Goal: Task Accomplishment & Management: Complete application form

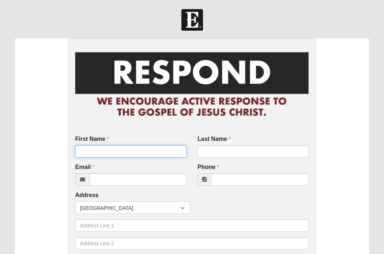
click at [124, 155] on input "First Name" at bounding box center [130, 151] width 111 height 12
type input "Iskinder"
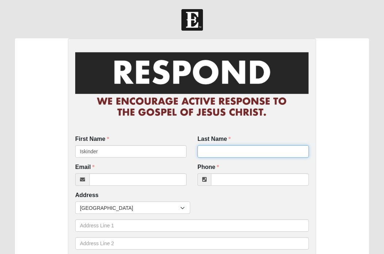
click at [208, 153] on input "Last Name" at bounding box center [252, 151] width 111 height 12
click at [215, 153] on input "Shiferaw" at bounding box center [252, 151] width 111 height 12
type input "Shifraw"
click at [101, 186] on div at bounding box center [130, 179] width 111 height 12
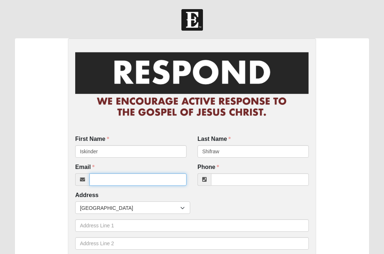
click at [100, 182] on input "Email" at bounding box center [137, 179] width 97 height 12
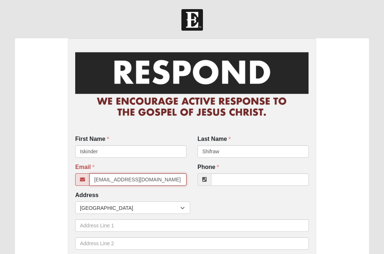
type input "iskinder2003us@gmail.com"
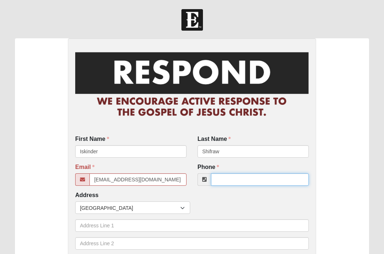
click at [216, 181] on input "Phone" at bounding box center [260, 179] width 98 height 12
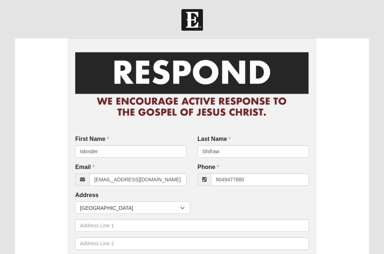
type input "(904) 947-7880"
click at [103, 207] on span "[GEOGRAPHIC_DATA]" at bounding box center [130, 208] width 100 height 12
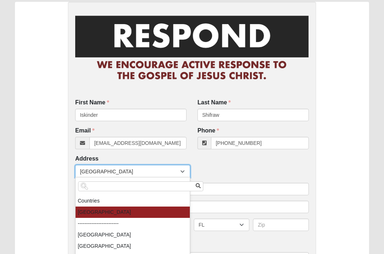
scroll to position [36, 0]
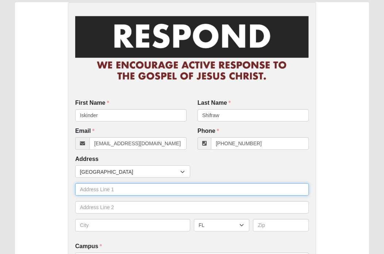
click at [93, 191] on input "text" at bounding box center [191, 189] width 233 height 12
type input "[STREET_ADDRESS][PERSON_NAME]"
click at [108, 190] on input "[STREET_ADDRESS][PERSON_NAME]" at bounding box center [191, 189] width 233 height 12
click at [107, 192] on input "[STREET_ADDRESS][PERSON_NAME]" at bounding box center [191, 189] width 233 height 12
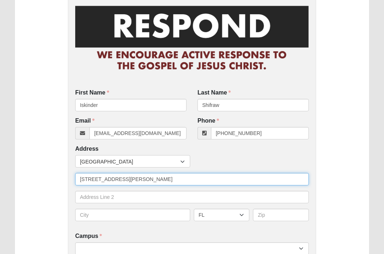
scroll to position [47, 0]
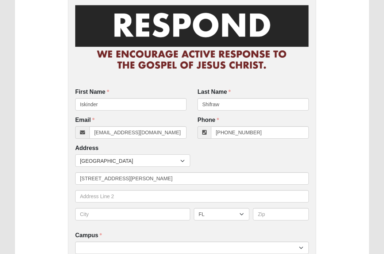
click at [134, 207] on div "Countries United States ------------------------ Afghanistan Aland Islands Alba…" at bounding box center [191, 189] width 233 height 71
click at [118, 214] on input "text" at bounding box center [132, 214] width 115 height 12
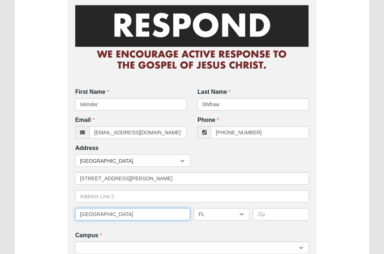
type input "Jacksonville"
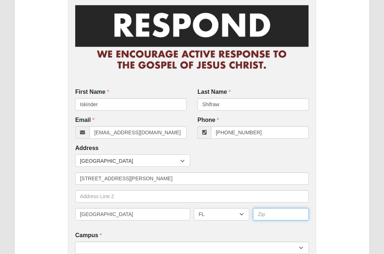
click at [272, 212] on input "text" at bounding box center [281, 214] width 56 height 12
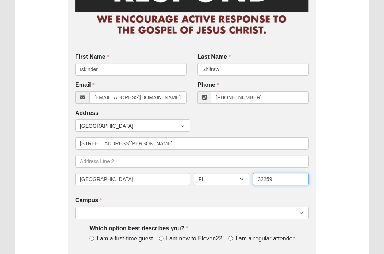
scroll to position [81, 0]
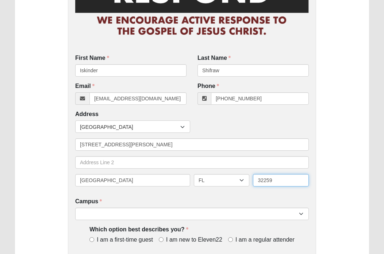
type input "32259"
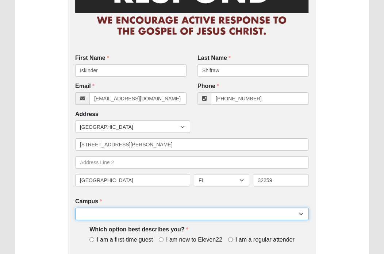
click at [249, 218] on select "Arlington Baymeadows Eleven22 Online [PERSON_NAME][GEOGRAPHIC_DATA] Jesup [GEOG…" at bounding box center [191, 213] width 233 height 12
select select "11"
click at [75, 207] on select "Arlington Baymeadows Eleven22 Online [PERSON_NAME][GEOGRAPHIC_DATA] Jesup [GEOG…" at bounding box center [191, 213] width 233 height 12
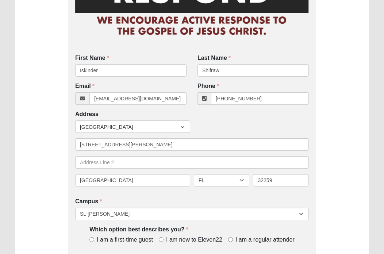
click at [183, 238] on span "I am new to Eleven22" at bounding box center [194, 240] width 56 height 8
click at [163, 238] on input "I am new to Eleven22" at bounding box center [161, 239] width 5 height 5
radio input "true"
click at [121, 242] on span "I am a first-time guest" at bounding box center [125, 240] width 56 height 8
click at [94, 242] on input "I am a first-time guest" at bounding box center [91, 239] width 5 height 5
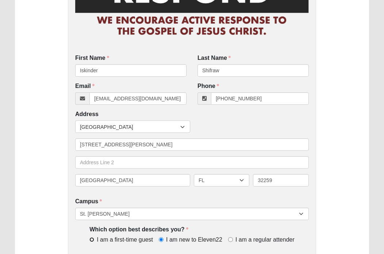
radio input "true"
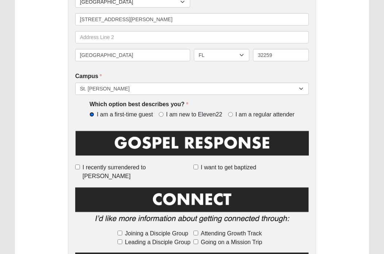
scroll to position [209, 0]
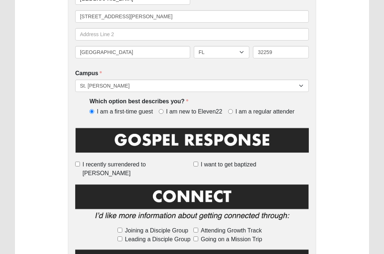
click at [151, 226] on span "Joining a Disciple Group" at bounding box center [156, 230] width 63 height 9
click at [122, 228] on input "Joining a Disciple Group" at bounding box center [119, 230] width 5 height 5
checkbox input "true"
click at [150, 235] on span "Leading a Disciple Group" at bounding box center [158, 239] width 66 height 9
click at [122, 236] on input "Leading a Disciple Group" at bounding box center [119, 238] width 5 height 5
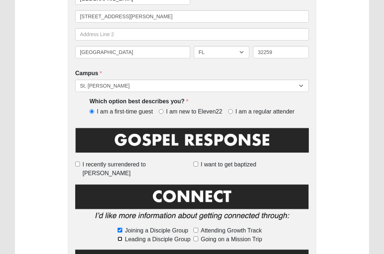
checkbox input "true"
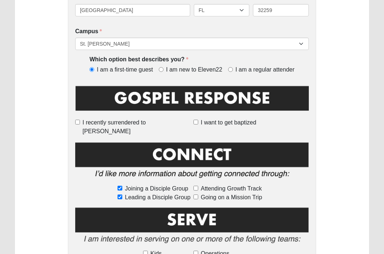
scroll to position [279, 0]
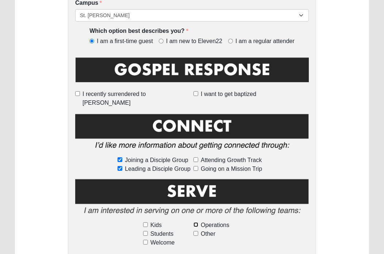
click at [197, 222] on input "Operations" at bounding box center [195, 224] width 5 height 5
checkbox input "true"
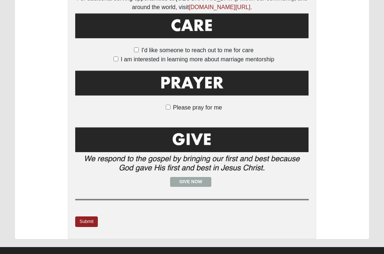
scroll to position [540, 0]
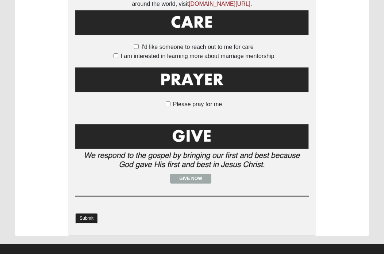
click at [79, 213] on link "Submit" at bounding box center [86, 218] width 23 height 11
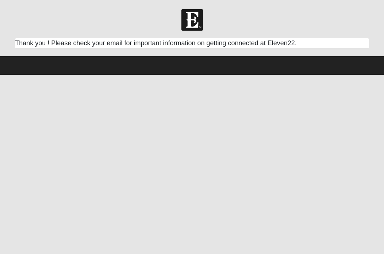
scroll to position [0, 0]
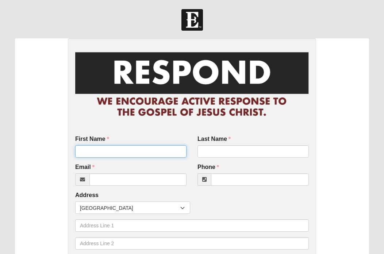
click at [98, 152] on input "First Name" at bounding box center [130, 151] width 111 height 12
type input "Hilina"
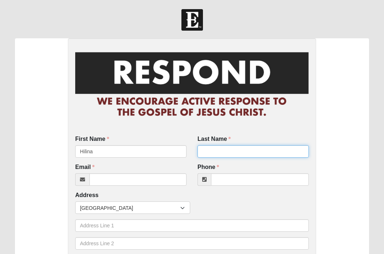
click at [220, 150] on input "Last Name" at bounding box center [252, 151] width 111 height 12
click at [204, 153] on input "[PERSON_NAME]" at bounding box center [252, 151] width 111 height 12
type input "[PERSON_NAME]"
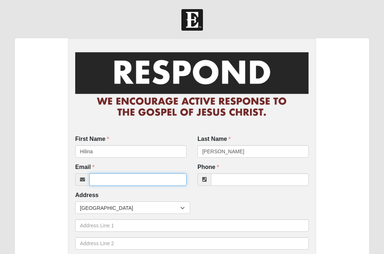
click at [114, 184] on input "Email" at bounding box center [137, 179] width 97 height 12
type input "[EMAIL_ADDRESS][DOMAIN_NAME]"
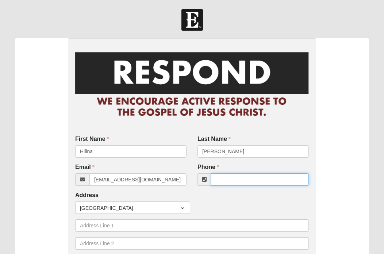
click at [225, 182] on input "Phone" at bounding box center [260, 179] width 98 height 12
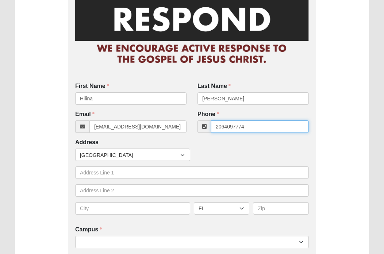
scroll to position [56, 0]
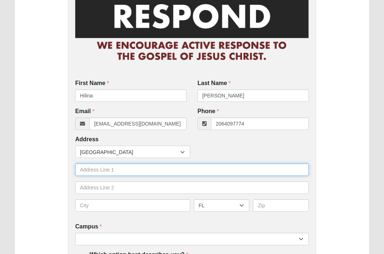
type input "[PHONE_NUMBER]"
click at [127, 171] on input "text" at bounding box center [191, 169] width 233 height 12
type input "[STREET_ADDRESS][PERSON_NAME]"
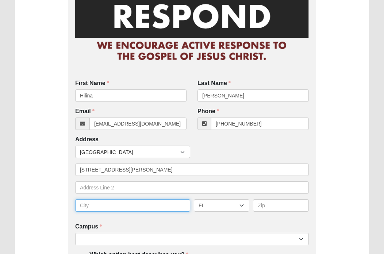
click at [120, 208] on input "text" at bounding box center [132, 205] width 115 height 12
type input "[GEOGRAPHIC_DATA]"
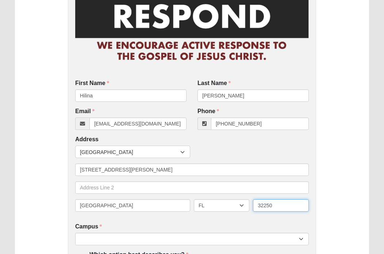
click at [281, 206] on input "32250" at bounding box center [281, 205] width 56 height 12
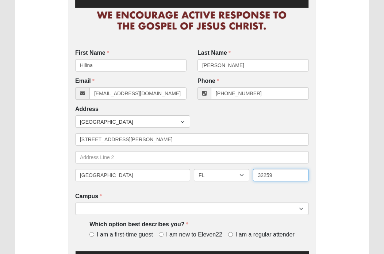
scroll to position [94, 0]
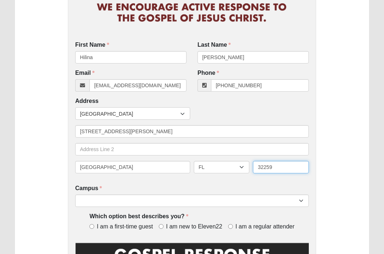
type input "32259"
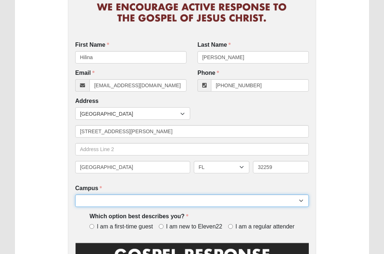
click at [203, 201] on select "Arlington Baymeadows Eleven22 Online [PERSON_NAME][GEOGRAPHIC_DATA] Jesup [GEOG…" at bounding box center [191, 200] width 233 height 12
select select "11"
click at [75, 194] on select "Arlington Baymeadows Eleven22 Online [PERSON_NAME][GEOGRAPHIC_DATA] Jesup [GEOG…" at bounding box center [191, 200] width 233 height 12
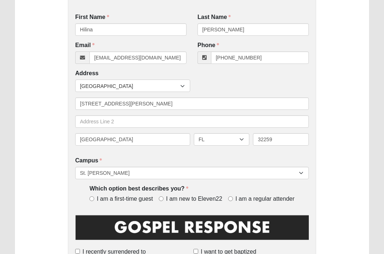
scroll to position [126, 0]
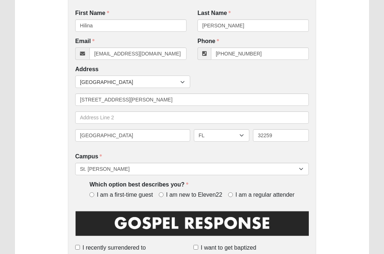
click at [175, 194] on span "I am new to Eleven22" at bounding box center [194, 195] width 56 height 8
click at [163, 194] on input "I am new to Eleven22" at bounding box center [161, 194] width 5 height 5
radio input "true"
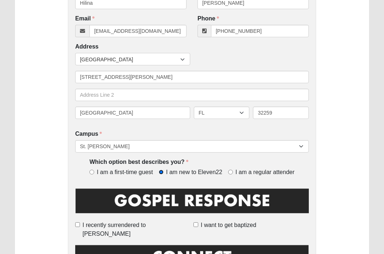
scroll to position [152, 0]
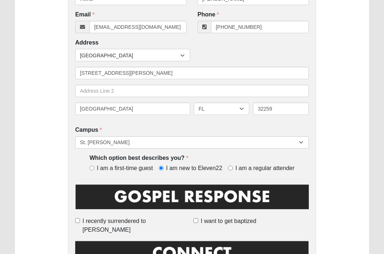
click at [202, 222] on span "I want to get baptized" at bounding box center [228, 221] width 55 height 9
click at [198, 222] on input "I want to get baptized" at bounding box center [195, 220] width 5 height 5
checkbox input "true"
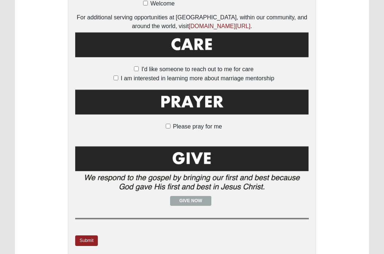
scroll to position [534, 0]
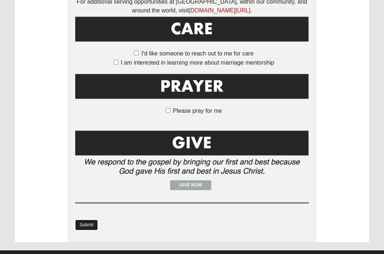
click at [86, 220] on link "Submit" at bounding box center [86, 225] width 23 height 11
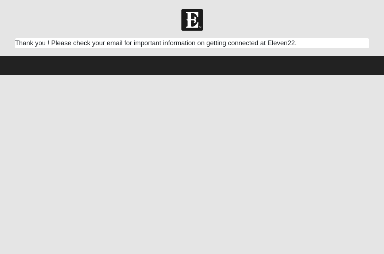
scroll to position [0, 0]
